Goal: Check status: Check status

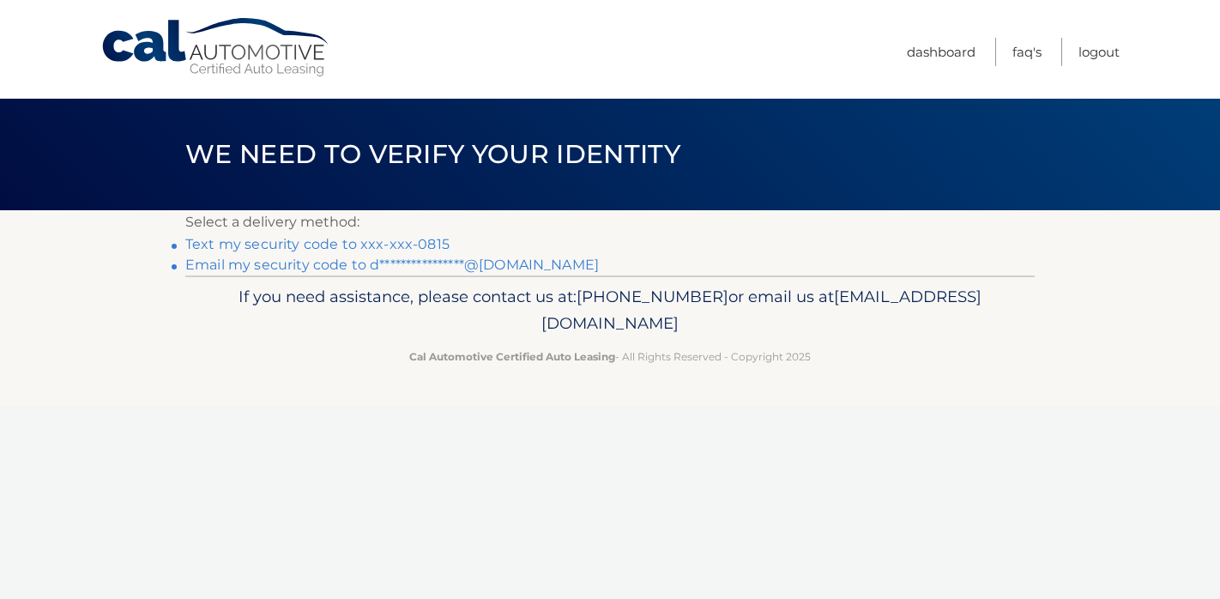
click at [368, 243] on link "Text my security code to xxx-xxx-0815" at bounding box center [317, 244] width 264 height 16
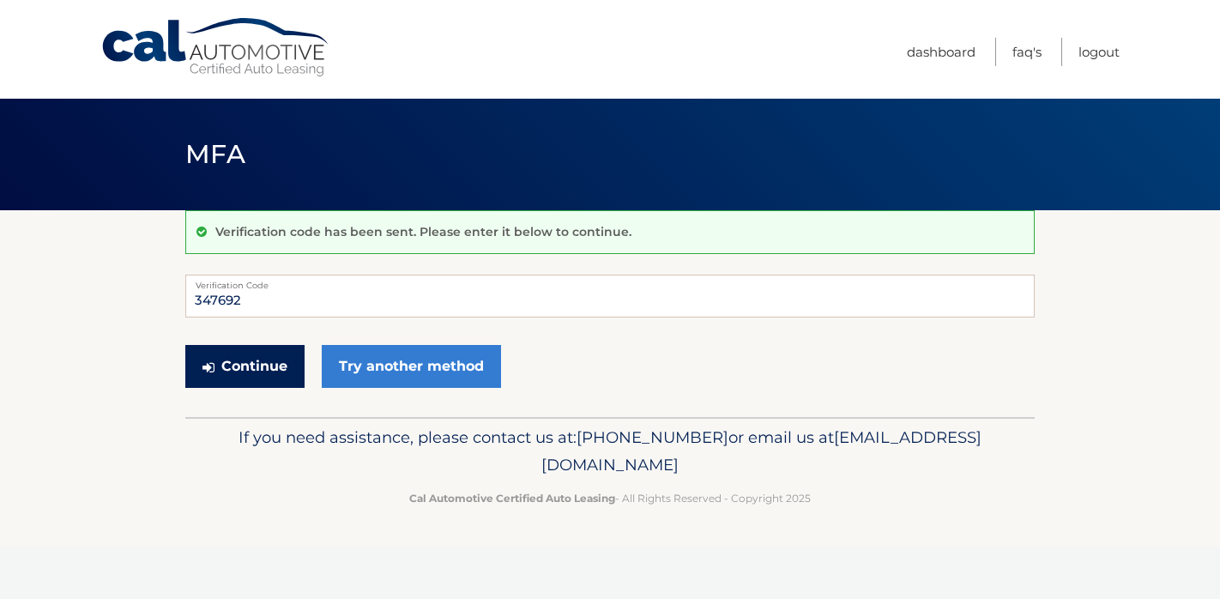
type input "347692"
click at [241, 369] on button "Continue" at bounding box center [244, 366] width 119 height 43
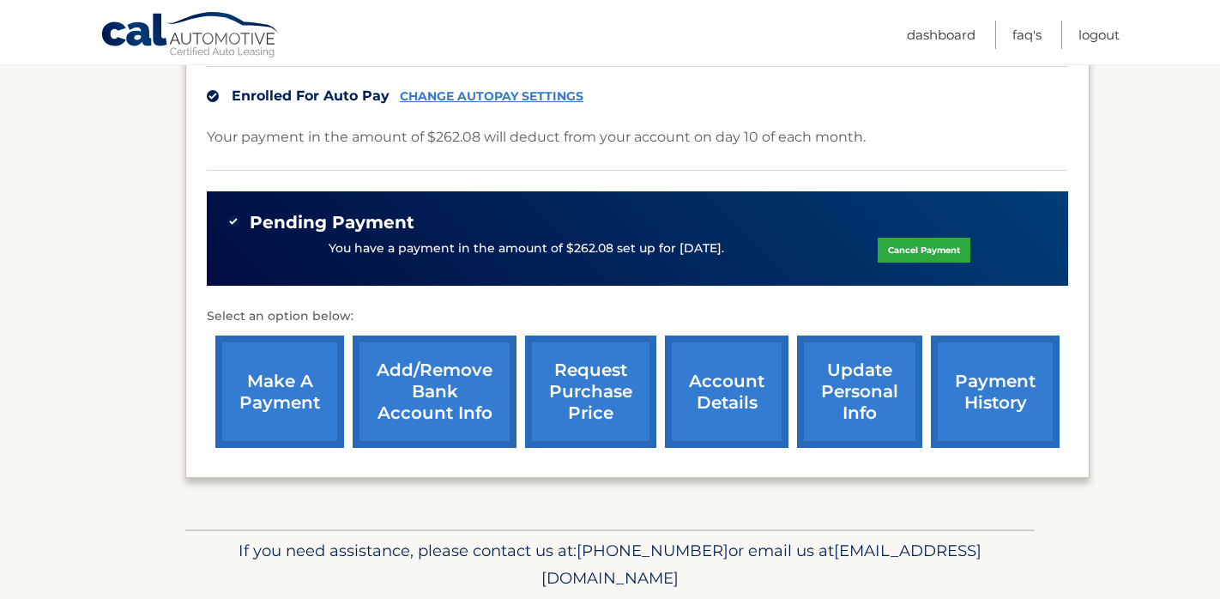
scroll to position [456, 0]
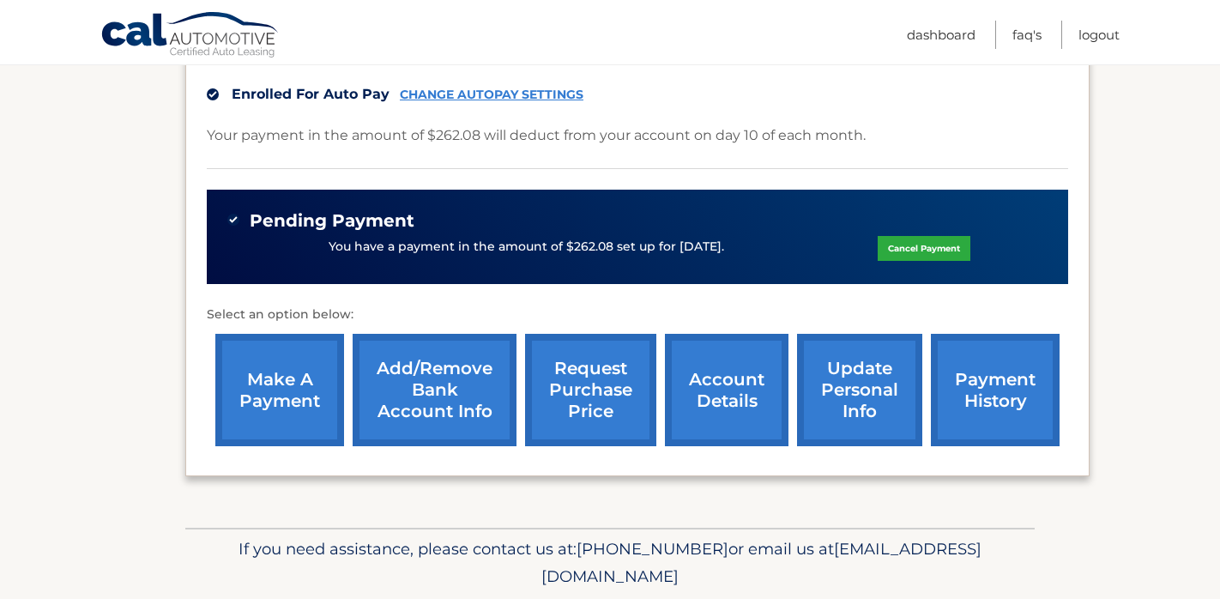
click at [731, 392] on link "account details" at bounding box center [727, 390] width 124 height 112
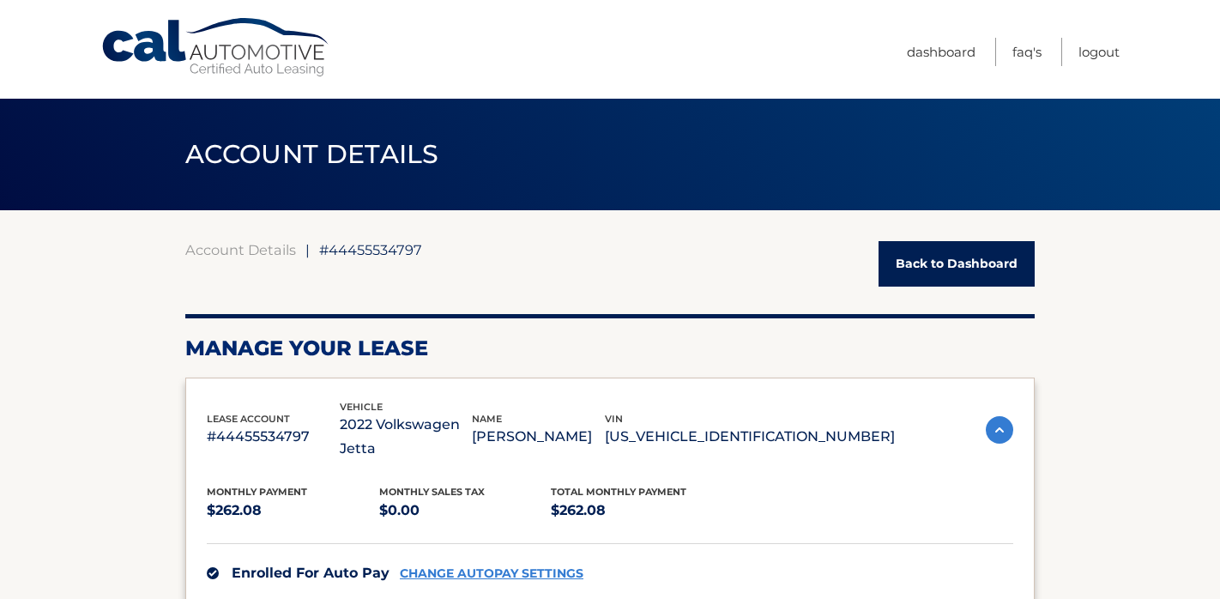
click at [924, 274] on link "Back to Dashboard" at bounding box center [956, 263] width 156 height 45
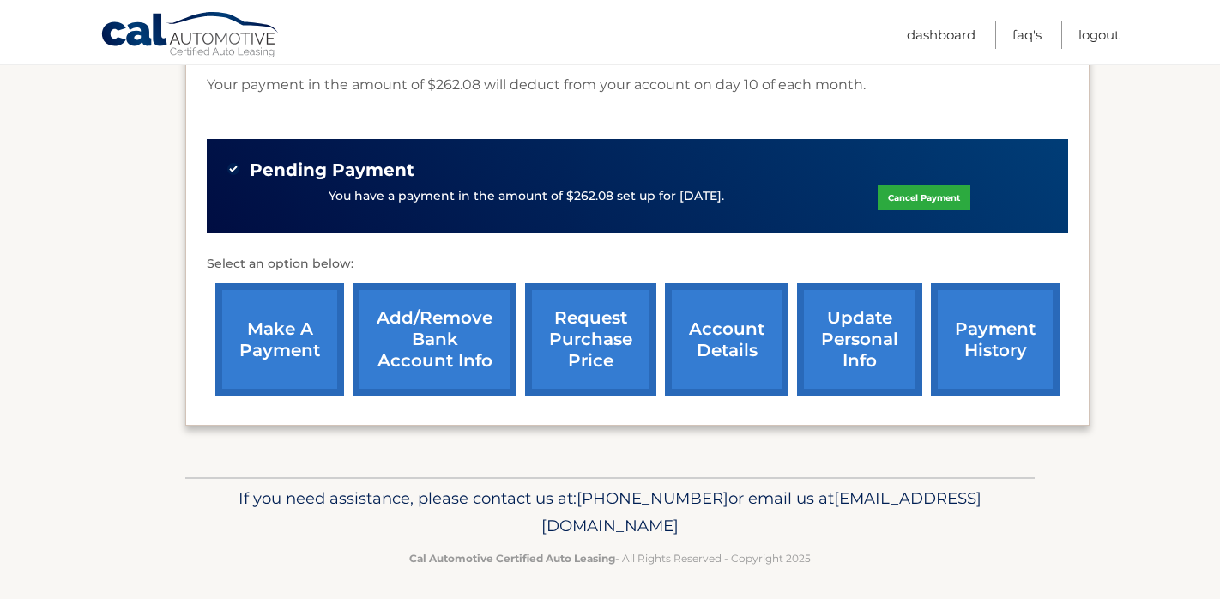
scroll to position [509, 0]
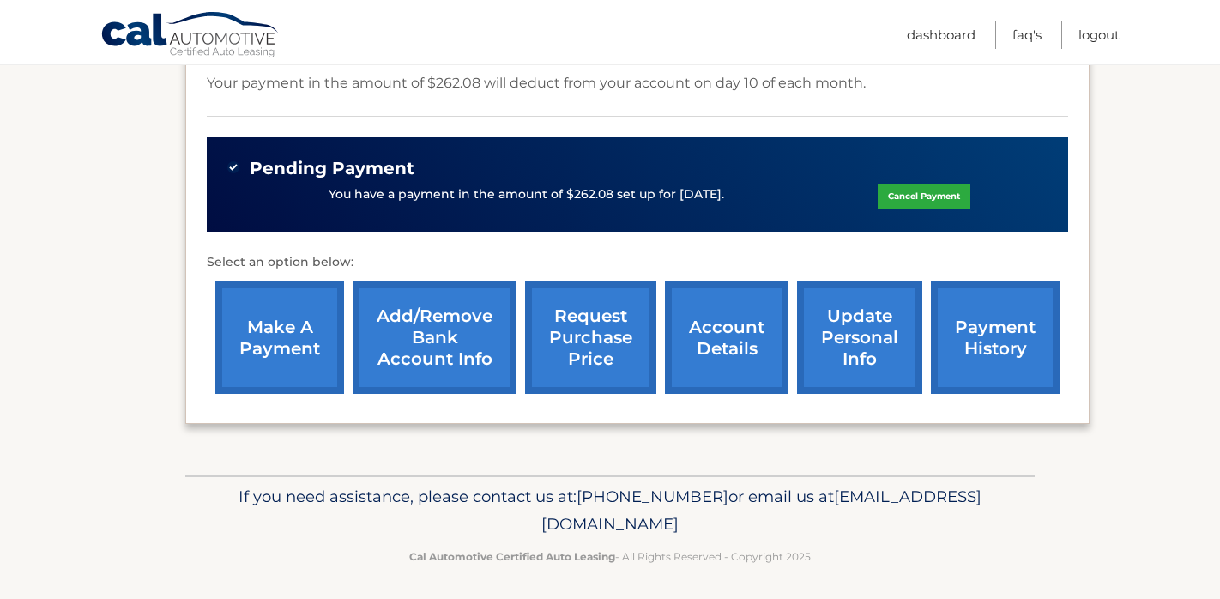
click at [616, 371] on link "request purchase price" at bounding box center [590, 337] width 131 height 112
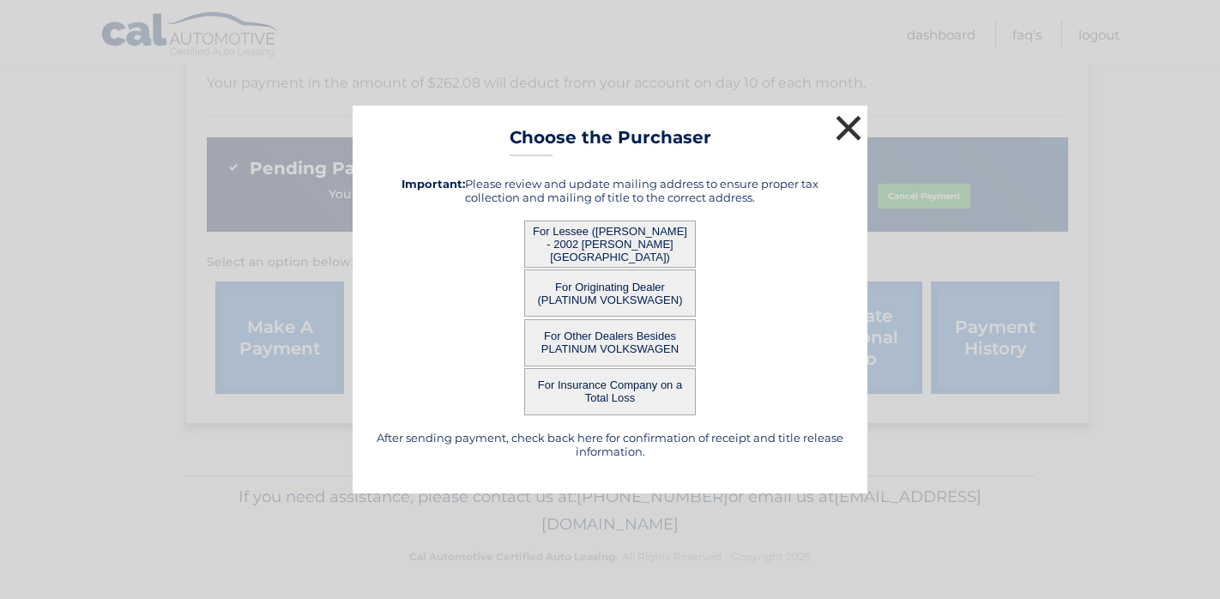
click at [845, 129] on button "×" at bounding box center [848, 128] width 34 height 34
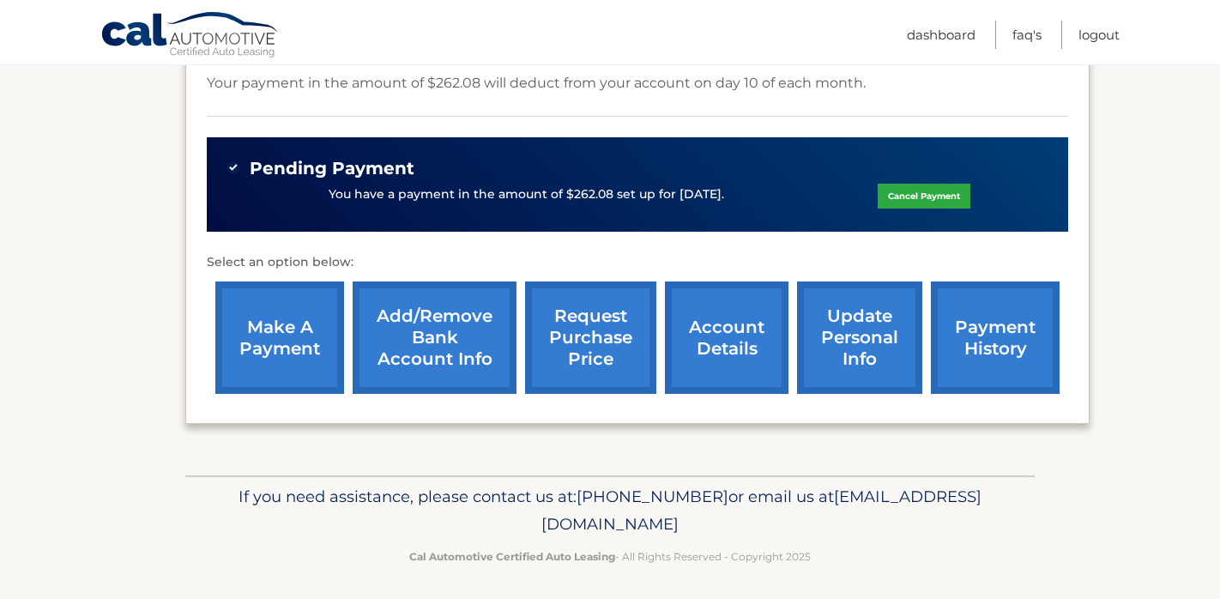
click at [730, 344] on link "account details" at bounding box center [727, 337] width 124 height 112
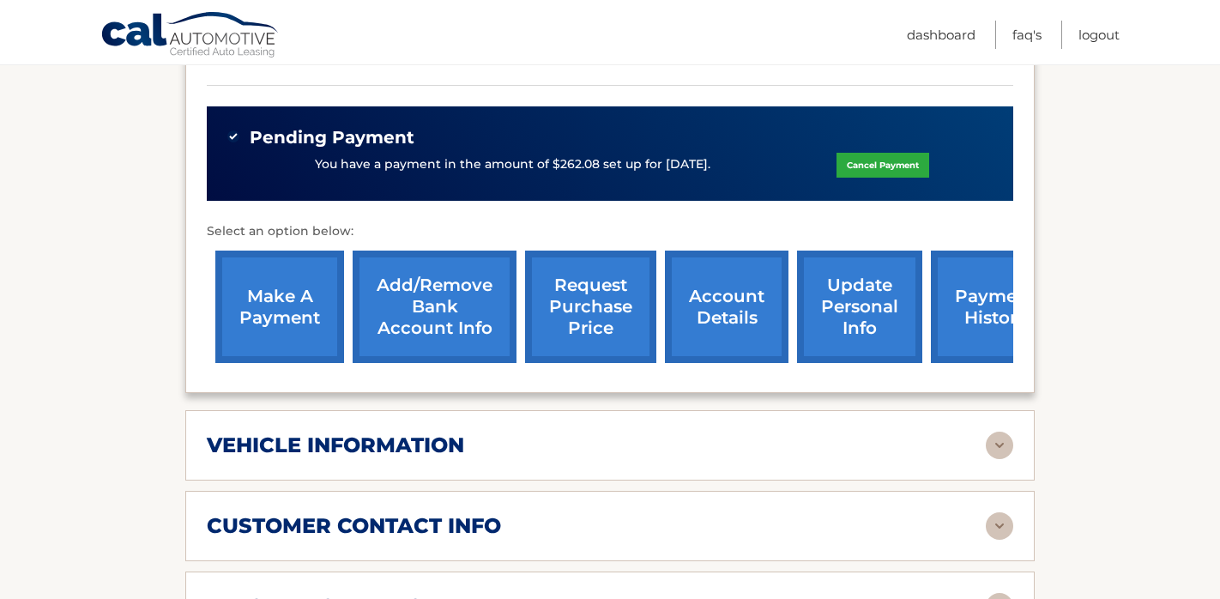
scroll to position [577, 0]
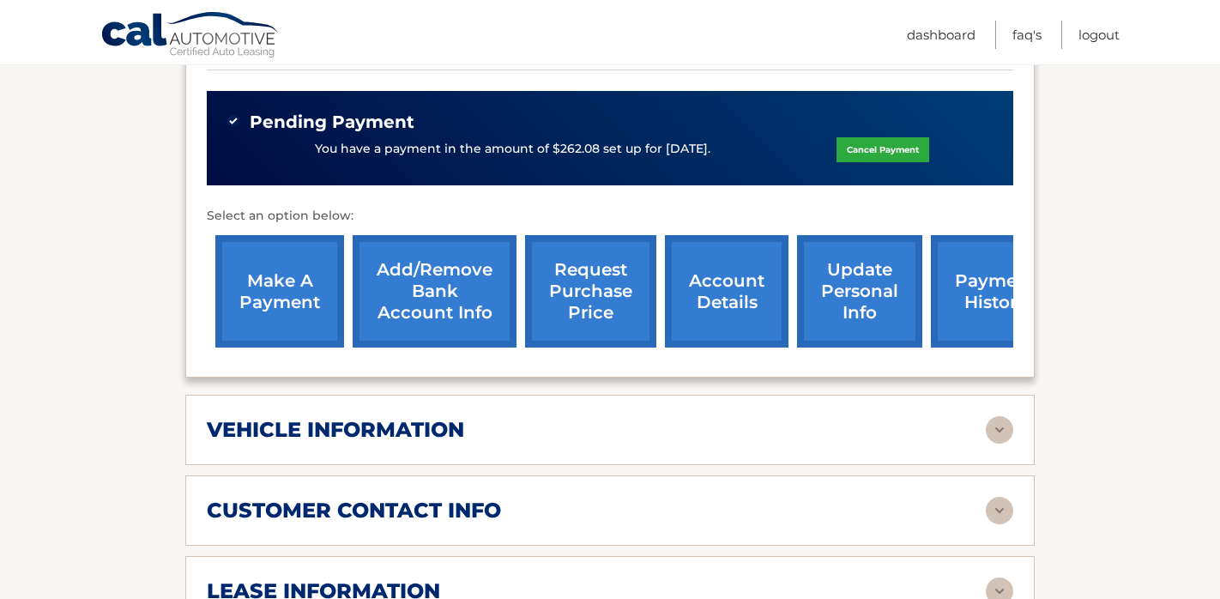
click at [630, 437] on div "vehicle information" at bounding box center [596, 430] width 779 height 26
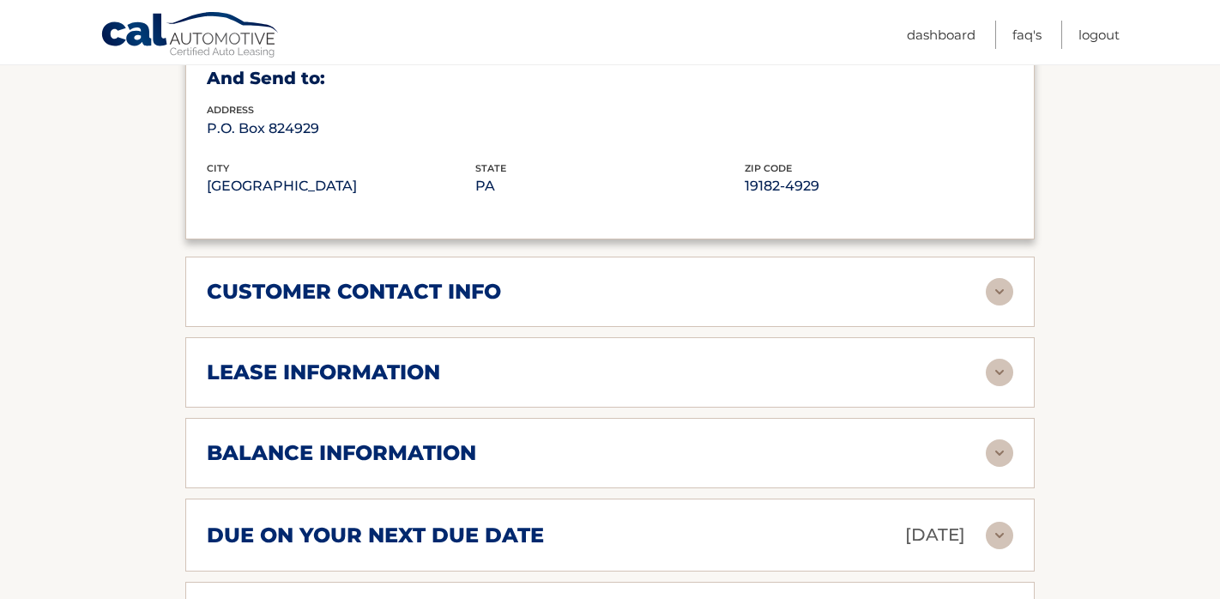
scroll to position [1211, 0]
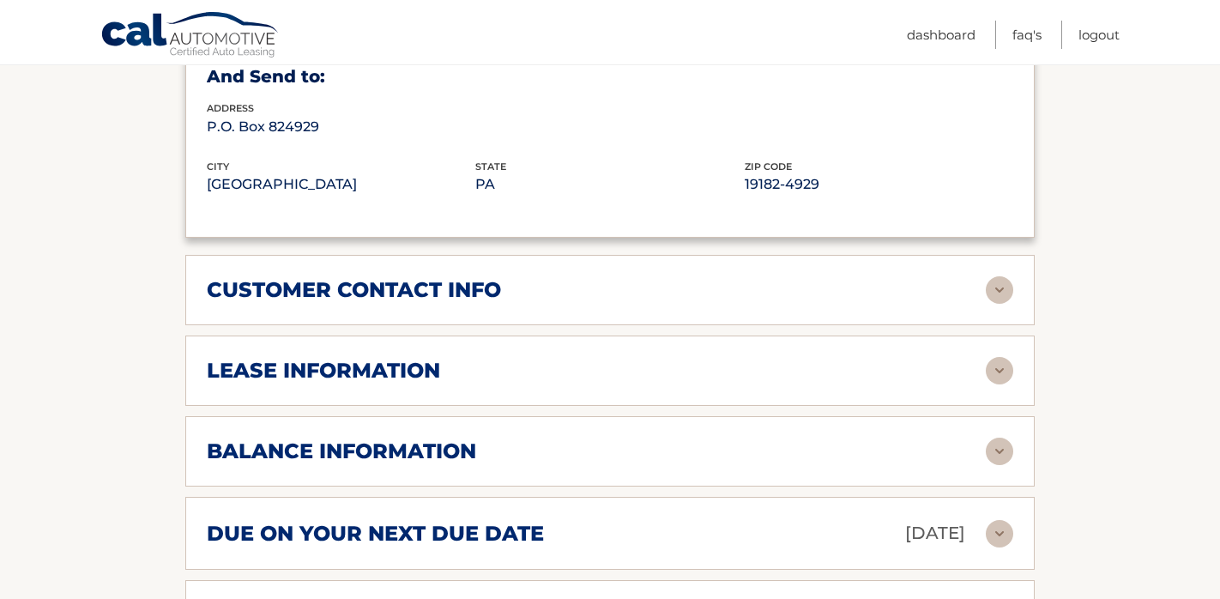
click at [673, 358] on div "lease information" at bounding box center [596, 371] width 779 height 26
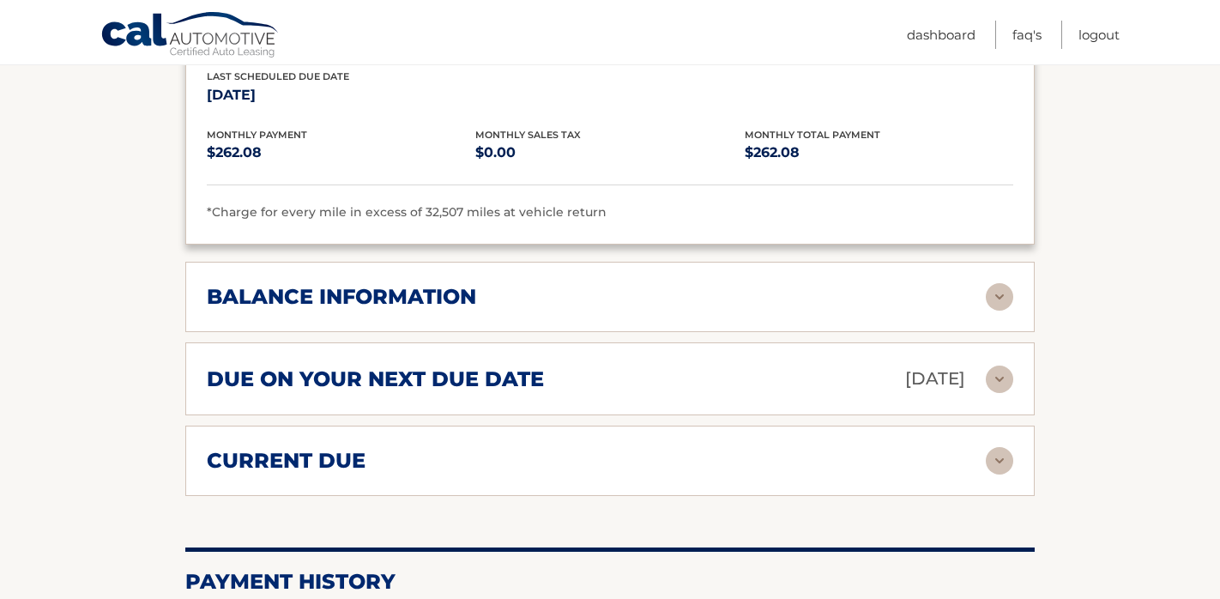
scroll to position [1688, 0]
click at [618, 283] on div "balance information" at bounding box center [596, 296] width 779 height 26
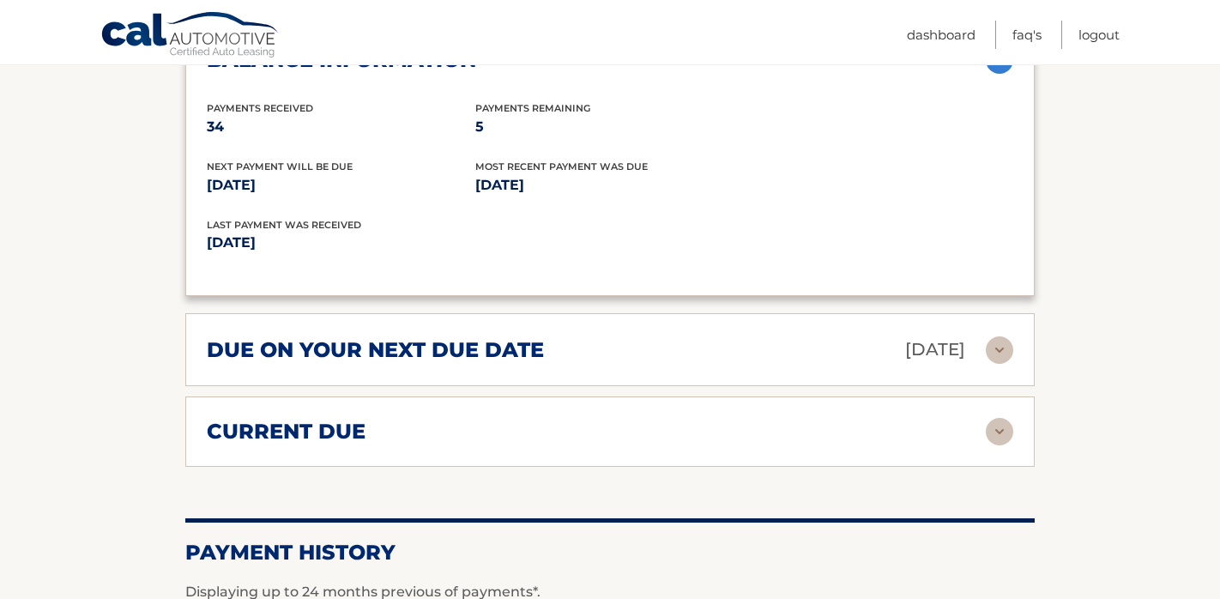
scroll to position [1926, 0]
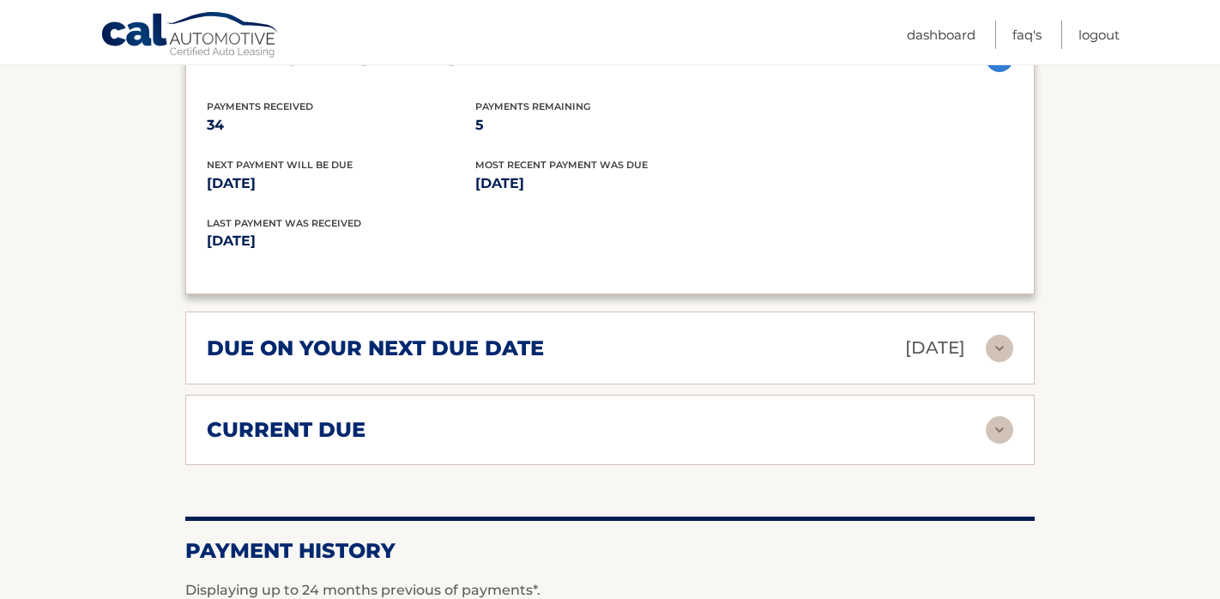
click at [653, 441] on div "current due Late Charges $0.00 Miscelleneous Charges* $0.00 Sales Tax $0.00 pay…" at bounding box center [609, 430] width 849 height 70
click at [552, 424] on div "current due" at bounding box center [596, 430] width 779 height 26
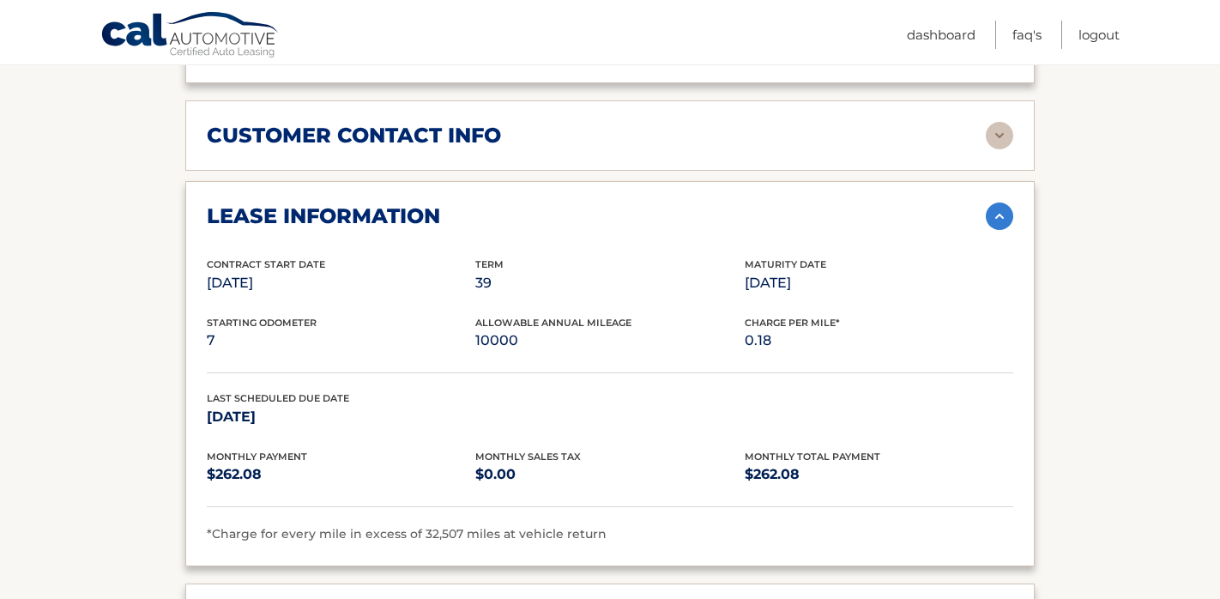
scroll to position [1365, 0]
